Goal: Check status: Check status

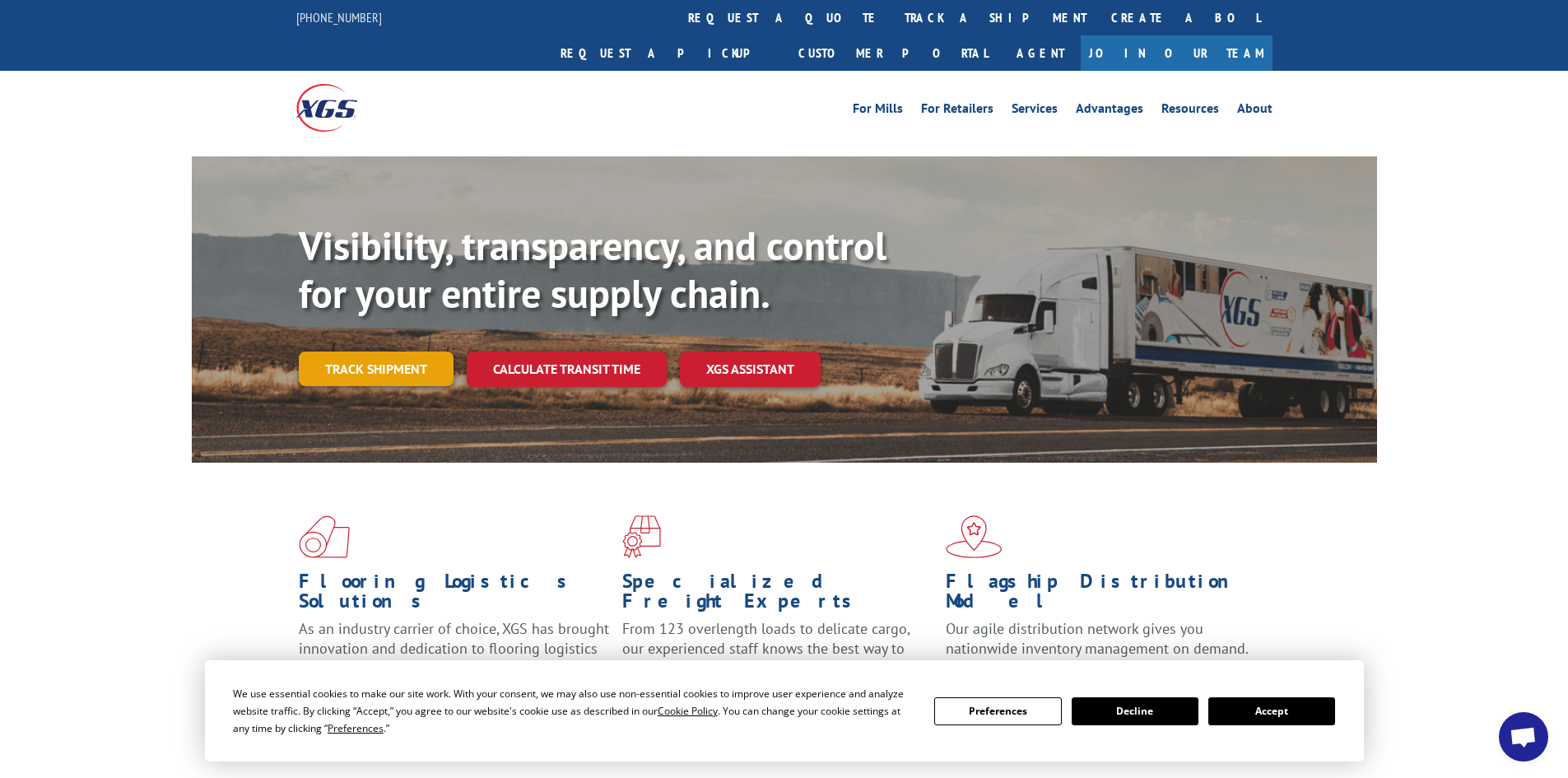
click at [396, 352] on link "Track shipment" at bounding box center [376, 368] width 155 height 35
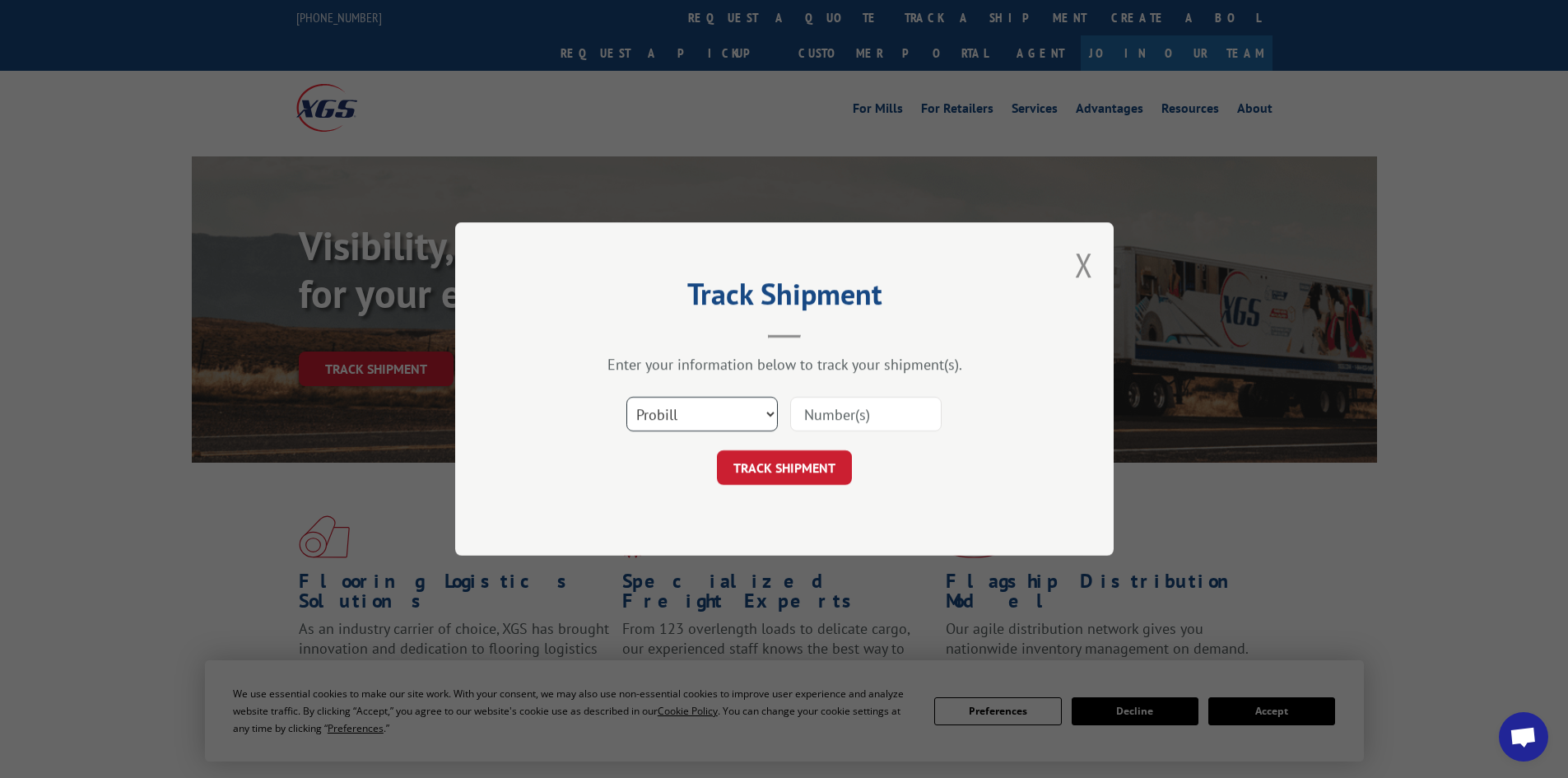
click at [664, 421] on select "Select category... Probill BOL PO" at bounding box center [702, 413] width 152 height 35
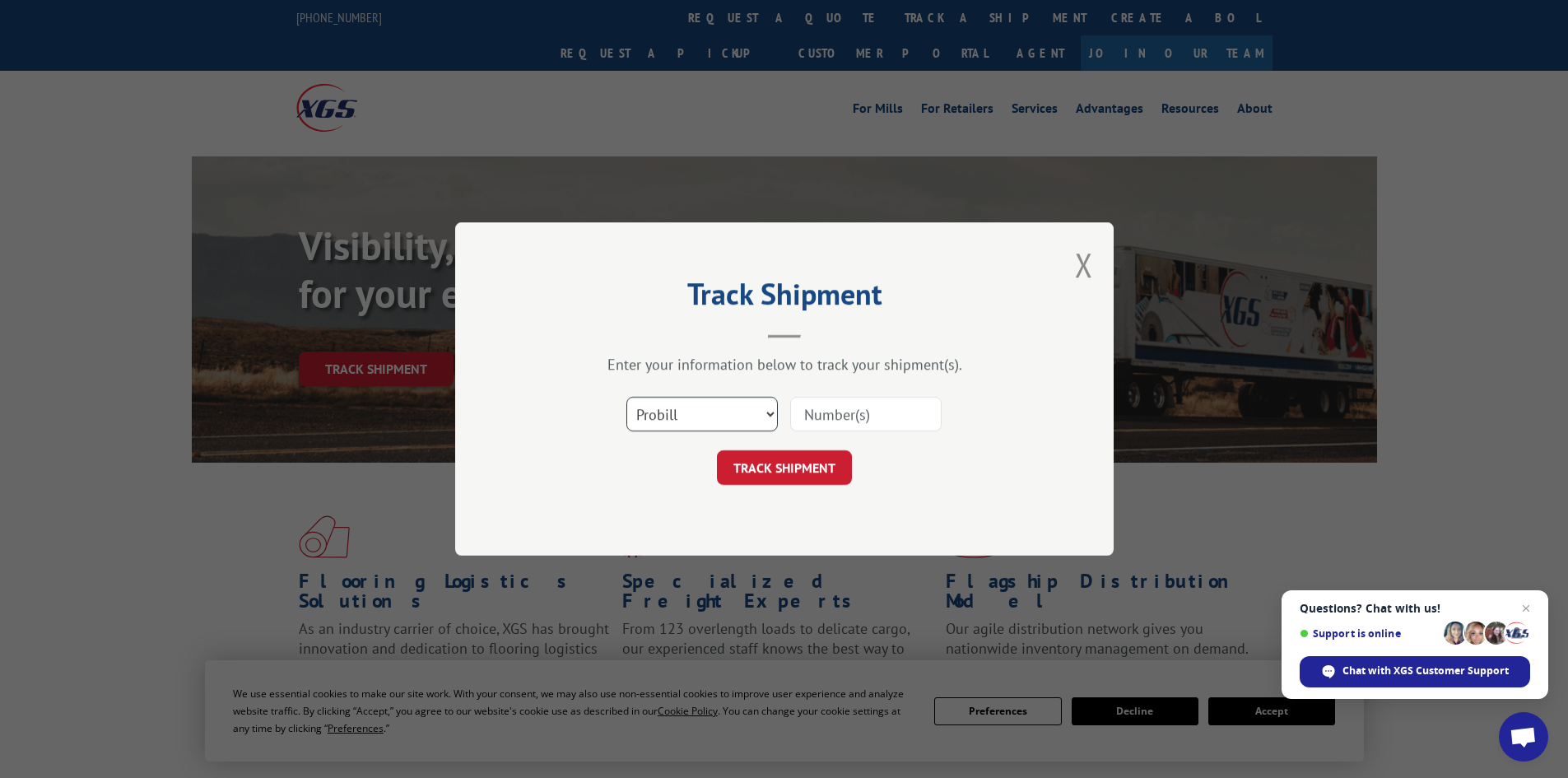
click at [664, 421] on select "Select category... Probill BOL PO" at bounding box center [702, 413] width 152 height 35
click at [846, 404] on input at bounding box center [867, 413] width 152 height 35
paste input "017545250821"
type input "017545250821"
click at [783, 468] on button "TRACK SHIPMENT" at bounding box center [785, 467] width 135 height 35
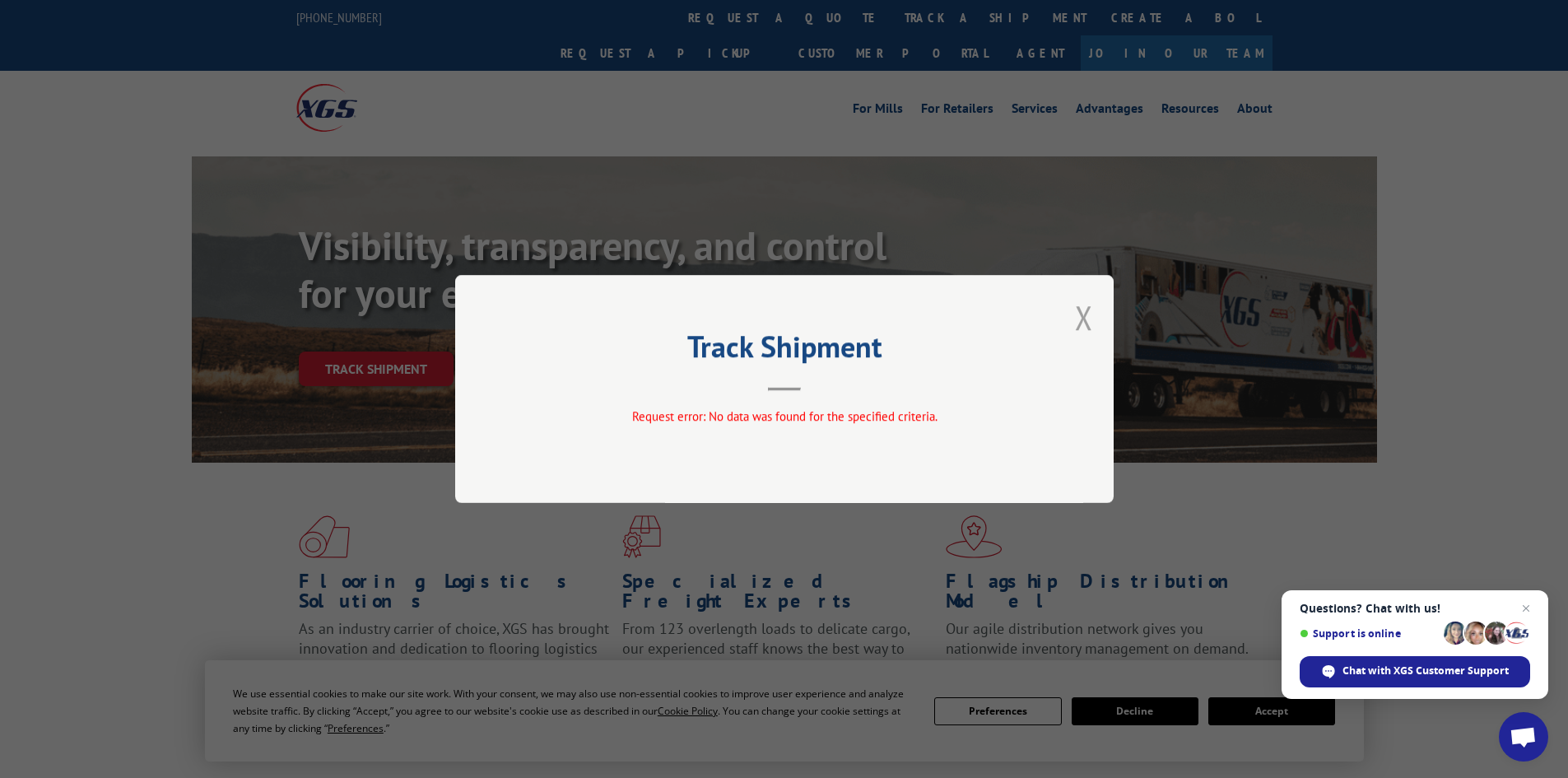
click at [1082, 323] on button "Close modal" at bounding box center [1084, 317] width 18 height 44
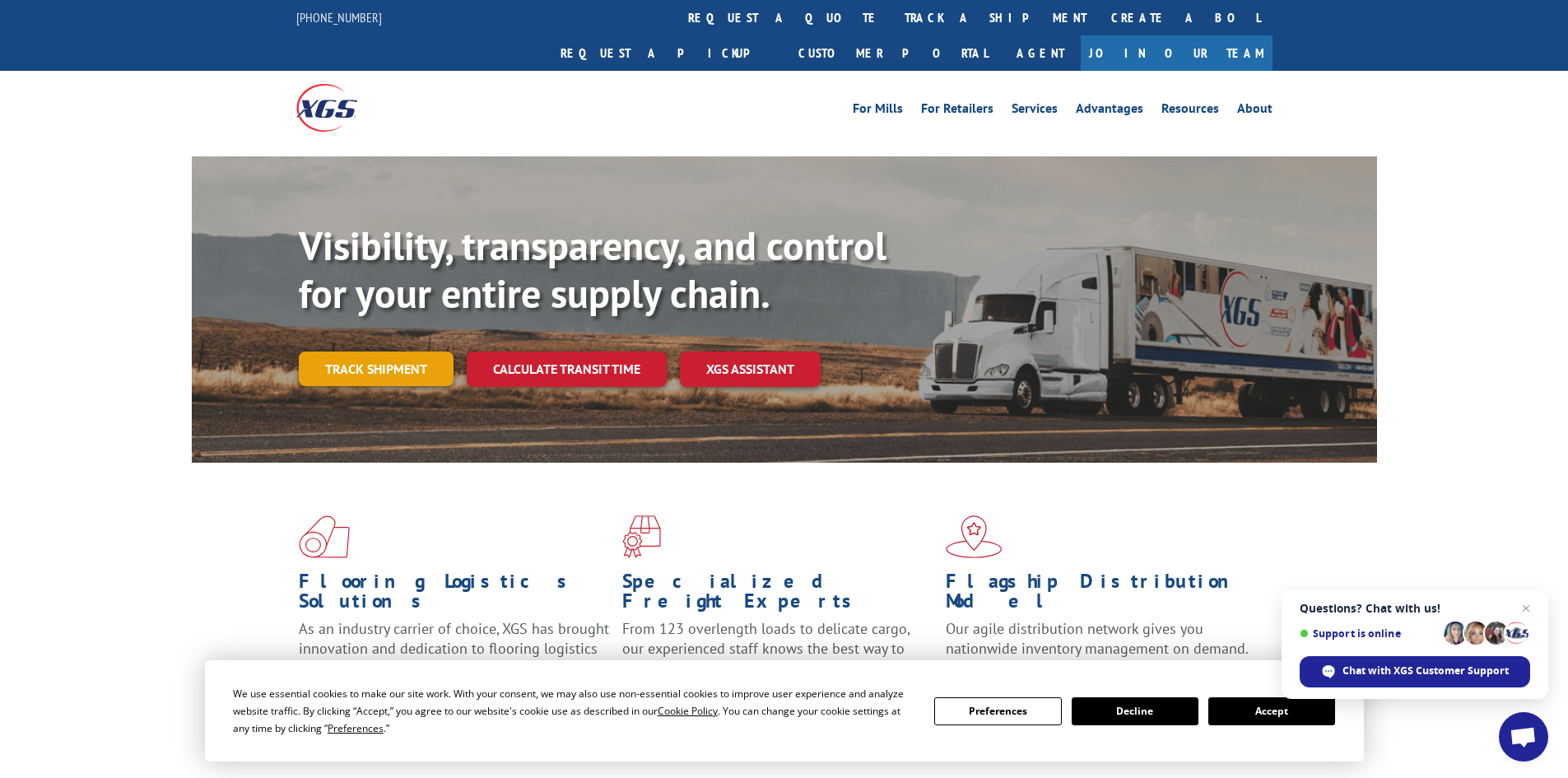
click at [405, 352] on link "Track shipment" at bounding box center [376, 368] width 155 height 35
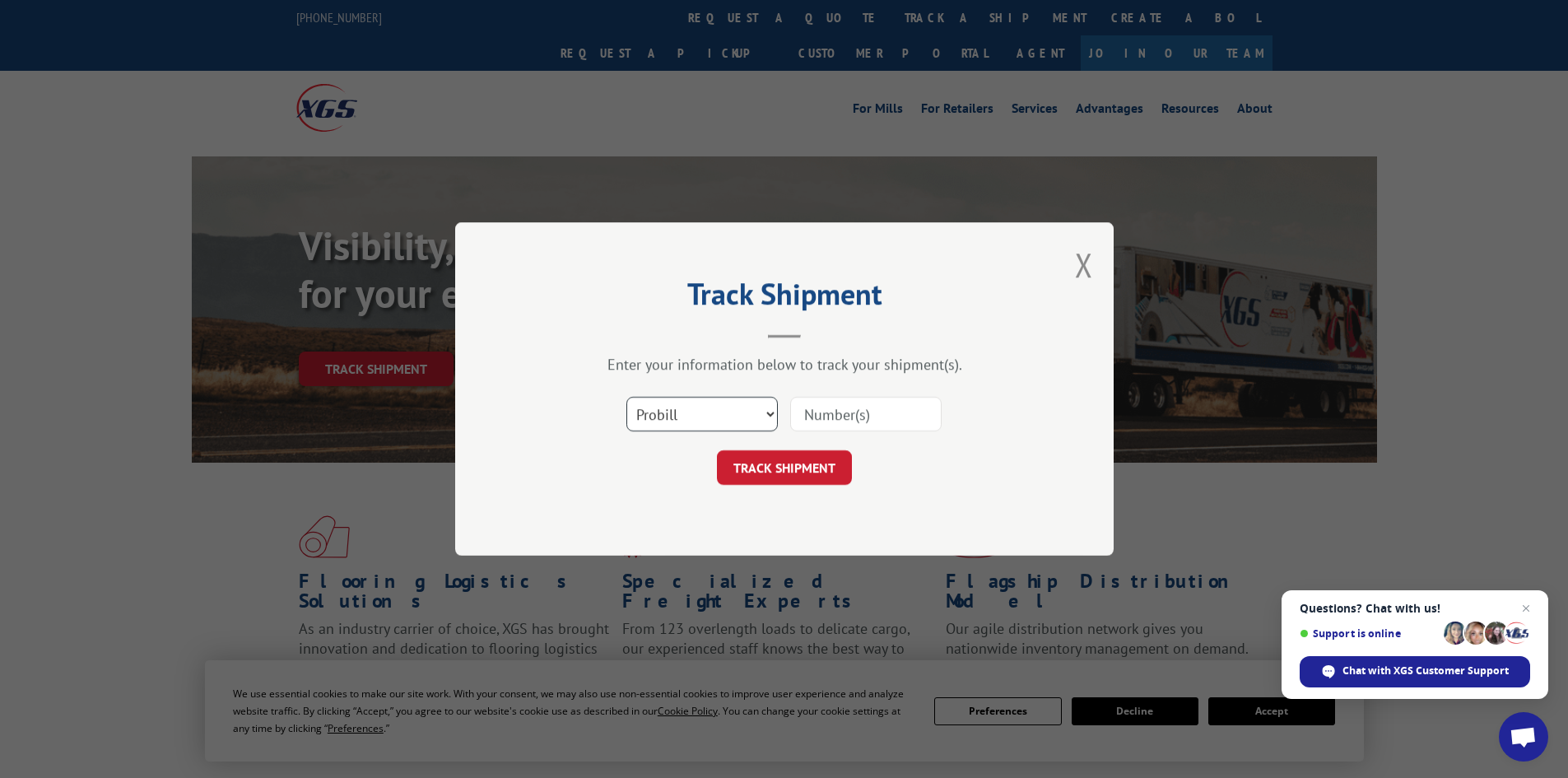
click at [729, 409] on select "Select category... Probill BOL PO" at bounding box center [702, 413] width 152 height 35
select select "bol"
click at [626, 396] on select "Select category... Probill BOL PO" at bounding box center [702, 413] width 152 height 35
click at [806, 415] on input at bounding box center [867, 413] width 152 height 35
paste input "437003"
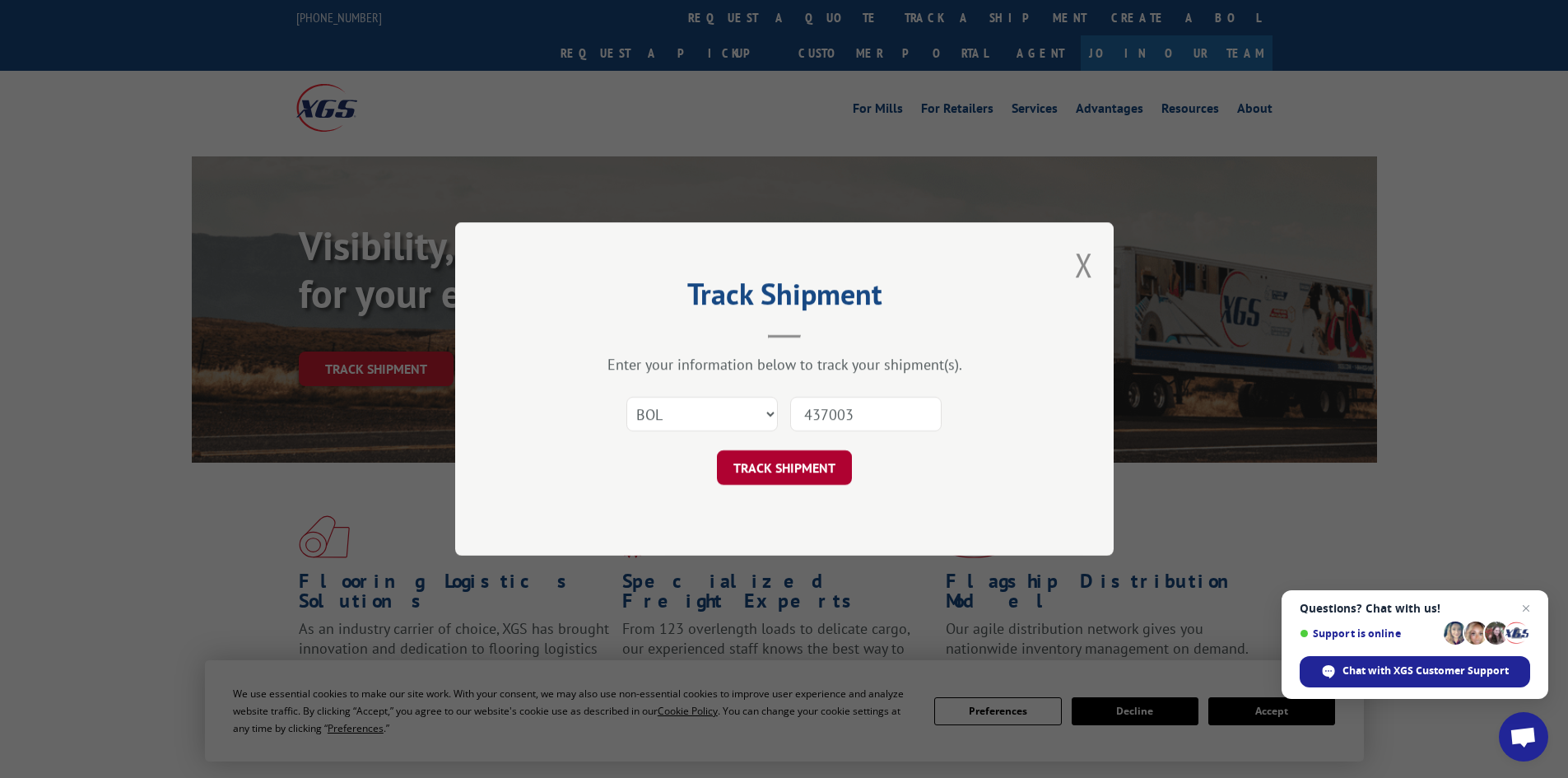
type input "437003"
click at [807, 483] on button "TRACK SHIPMENT" at bounding box center [785, 467] width 135 height 35
